Goal: Task Accomplishment & Management: Use online tool/utility

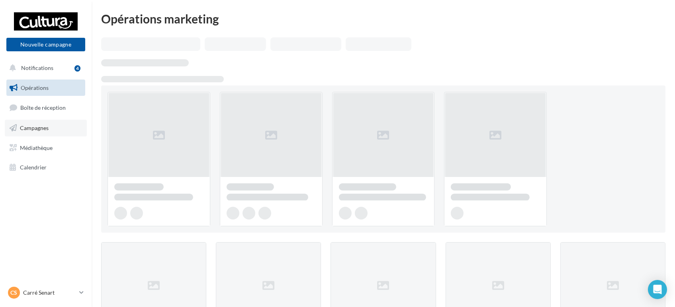
click at [44, 123] on link "Campagnes" at bounding box center [46, 128] width 82 height 17
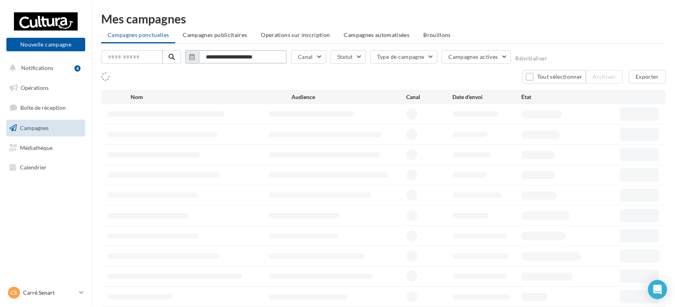
click at [263, 56] on input "**********" at bounding box center [243, 57] width 88 height 14
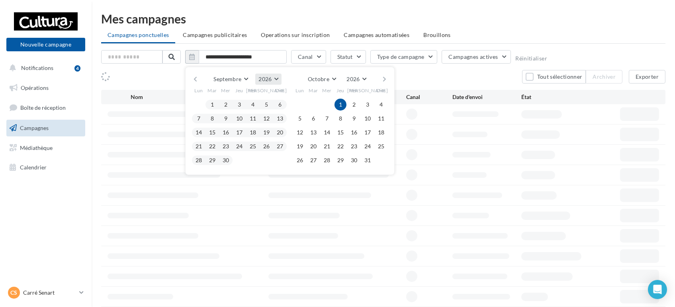
click at [273, 77] on button "2026" at bounding box center [268, 79] width 26 height 11
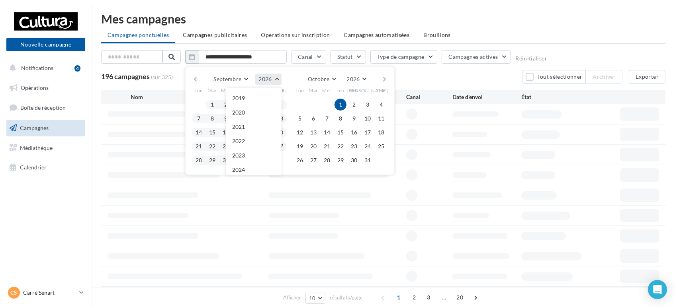
scroll to position [86, 0]
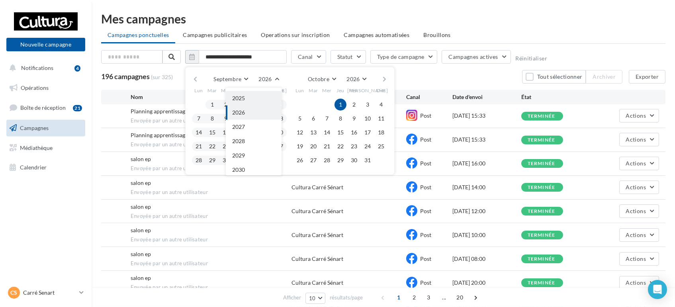
click at [244, 98] on span "2025" at bounding box center [238, 98] width 13 height 7
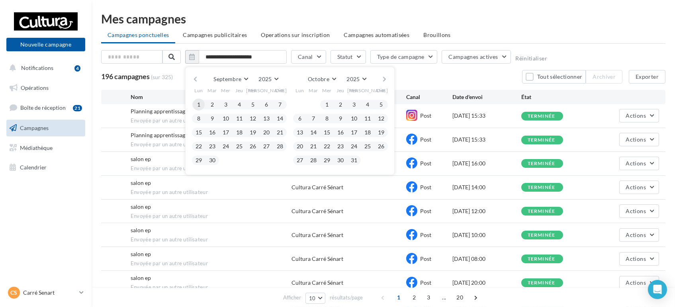
click at [201, 104] on button "1" at bounding box center [199, 105] width 12 height 12
click at [215, 158] on button "30" at bounding box center [212, 160] width 12 height 12
type input "**********"
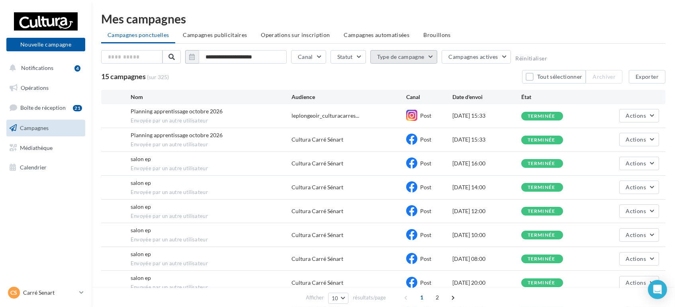
click at [401, 58] on button "Type de campagne" at bounding box center [403, 57] width 67 height 14
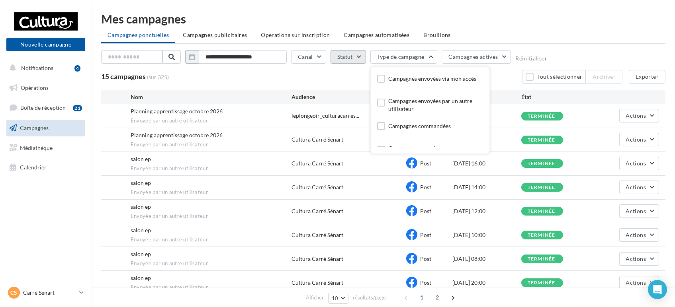
click at [352, 57] on button "Statut" at bounding box center [347, 57] width 35 height 14
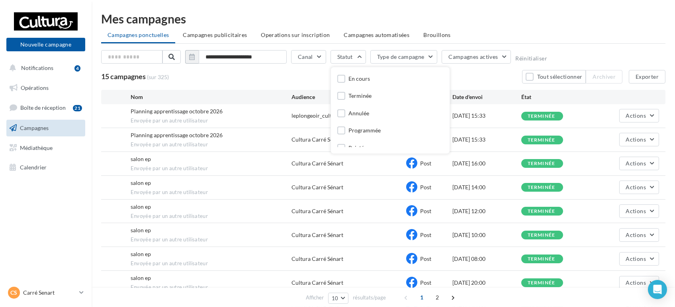
click at [358, 94] on div "Terminée" at bounding box center [359, 96] width 23 height 8
click at [652, 79] on button "Exporter" at bounding box center [647, 77] width 37 height 14
click at [37, 303] on div "[PERSON_NAME] [PERSON_NAME] [EMAIL_ADDRESS][DOMAIN_NAME]" at bounding box center [46, 296] width 92 height 22
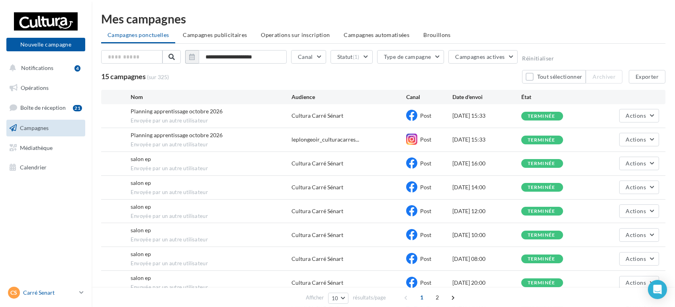
click at [42, 297] on div "[PERSON_NAME] [PERSON_NAME] [EMAIL_ADDRESS][DOMAIN_NAME]" at bounding box center [42, 293] width 68 height 12
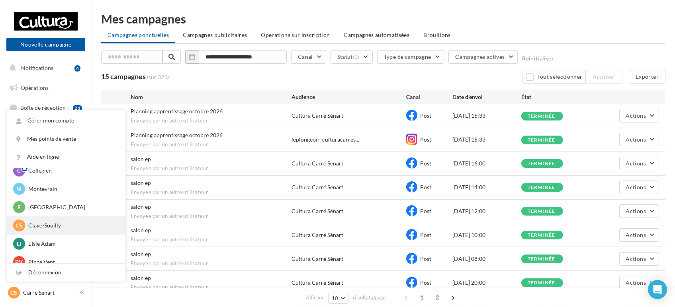
scroll to position [55, 0]
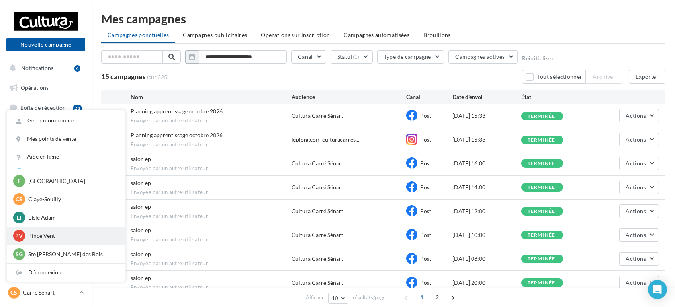
click at [50, 235] on p "Pince Vent" at bounding box center [72, 236] width 88 height 8
